Goal: Information Seeking & Learning: Find contact information

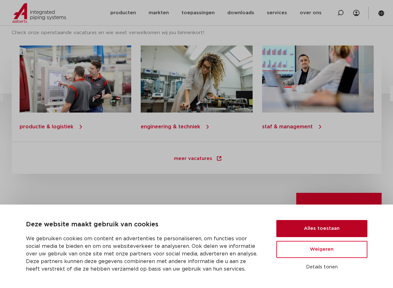
click at [341, 232] on button "Alles toestaan" at bounding box center [322, 228] width 91 height 17
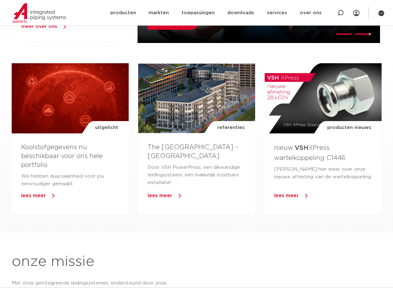
scroll to position [407, 0]
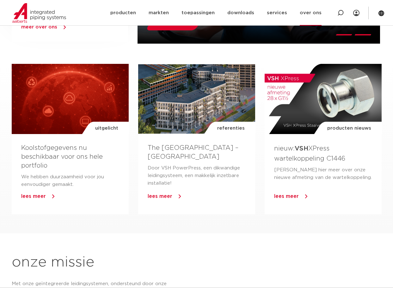
click at [317, 12] on link "over ons" at bounding box center [311, 13] width 22 height 26
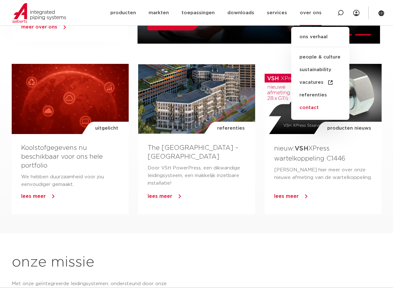
click at [312, 108] on link "contact" at bounding box center [320, 108] width 58 height 13
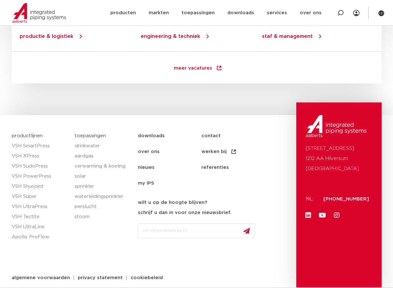
scroll to position [913, 0]
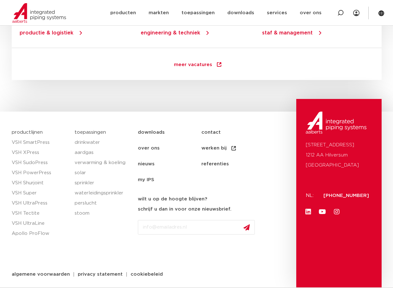
drag, startPoint x: 371, startPoint y: 196, endPoint x: 336, endPoint y: 196, distance: 34.8
click at [336, 196] on div "Oude Amersfoortseweg 99 1212 AA Hilversum Nederland NL: +31 (0)35 6884 211 Link…" at bounding box center [339, 193] width 85 height 189
drag, startPoint x: 348, startPoint y: 157, endPoint x: 325, endPoint y: 154, distance: 23.2
click at [325, 154] on p "Oude Amersfoortseweg 99 1212 AA Hilversum Nederland" at bounding box center [339, 155] width 66 height 30
copy p "Hilversum"
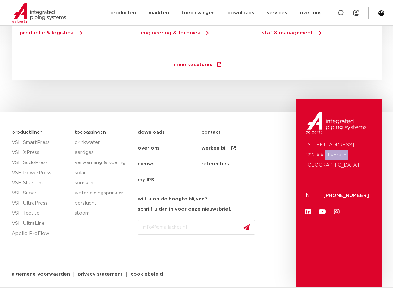
drag, startPoint x: 361, startPoint y: 146, endPoint x: 315, endPoint y: 143, distance: 46.9
click at [301, 142] on div "Oude Amersfoortseweg 99 1212 AA Hilversum Nederland NL: +31 (0)35 6884 211 Link…" at bounding box center [339, 193] width 85 height 189
copy p "Oude Amersfoortseweg"
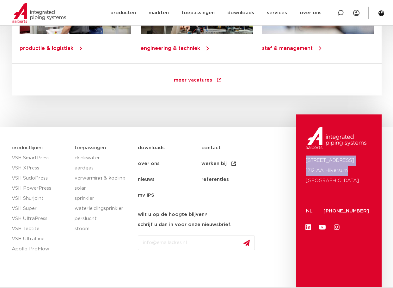
drag, startPoint x: 347, startPoint y: 169, endPoint x: 307, endPoint y: 161, distance: 40.9
click at [307, 161] on p "[STREET_ADDRESS]" at bounding box center [339, 171] width 66 height 30
copy p "[STREET_ADDRESS]"
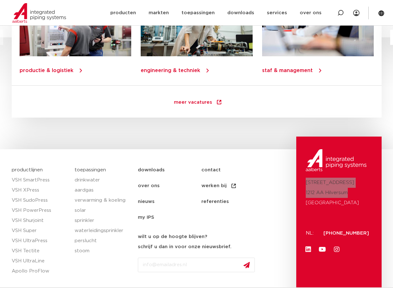
scroll to position [873, 0]
